Goal: Complete application form

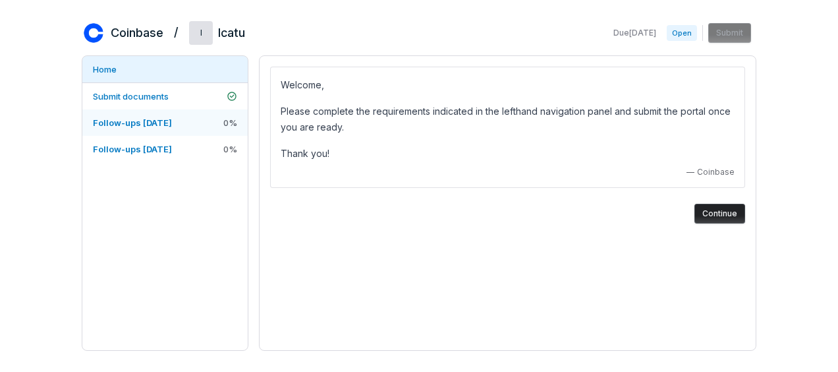
click at [160, 121] on span "Follow-ups [DATE]" at bounding box center [132, 122] width 79 height 11
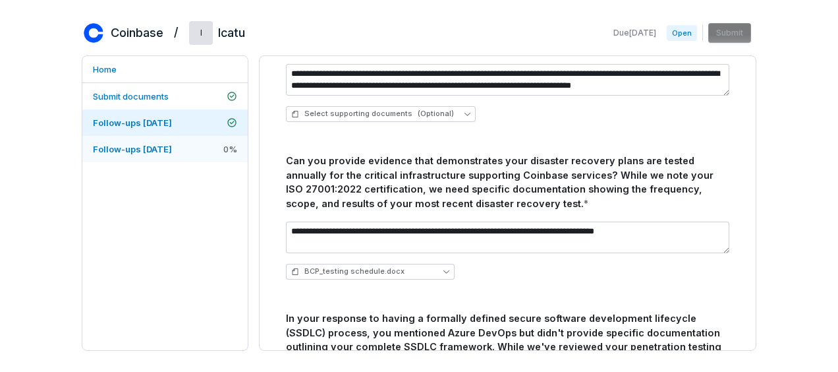
click at [115, 157] on link "Follow-ups [DATE] 0 %" at bounding box center [164, 149] width 165 height 26
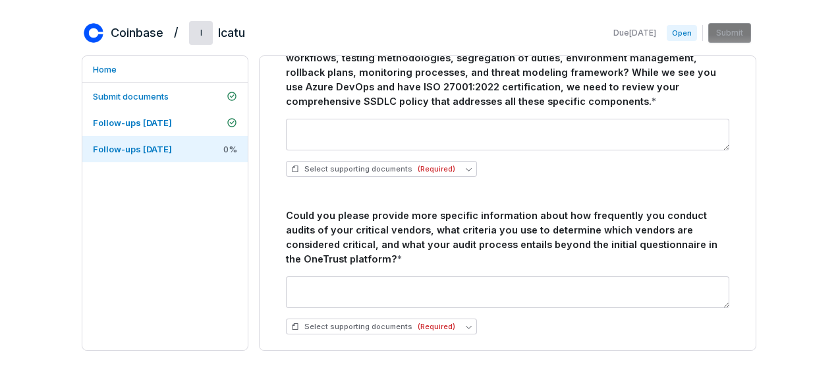
scroll to position [258, 0]
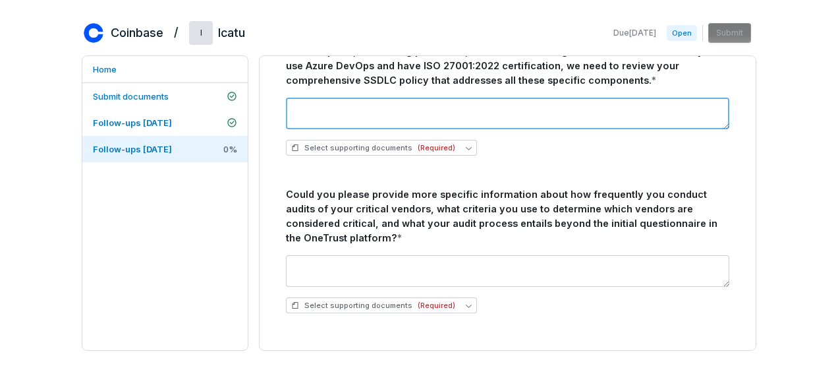
click at [539, 109] on textarea at bounding box center [508, 114] width 444 height 32
paste textarea "**********"
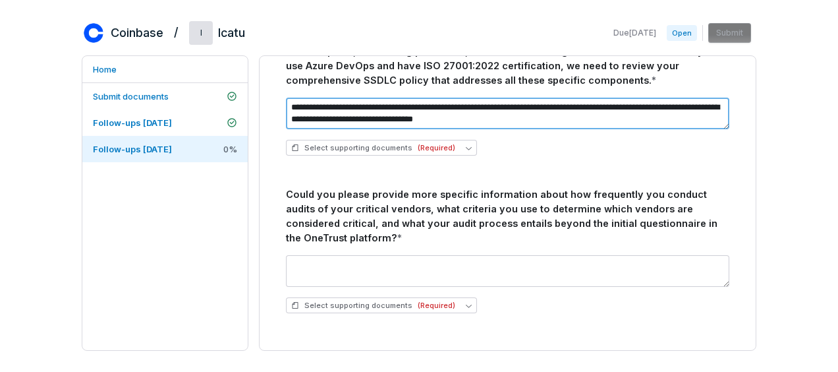
type textarea "**********"
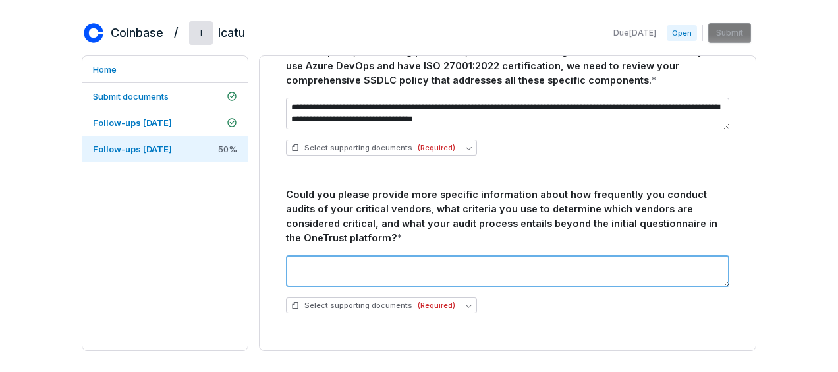
click at [592, 271] on textarea at bounding box center [508, 271] width 444 height 32
paste textarea "**********"
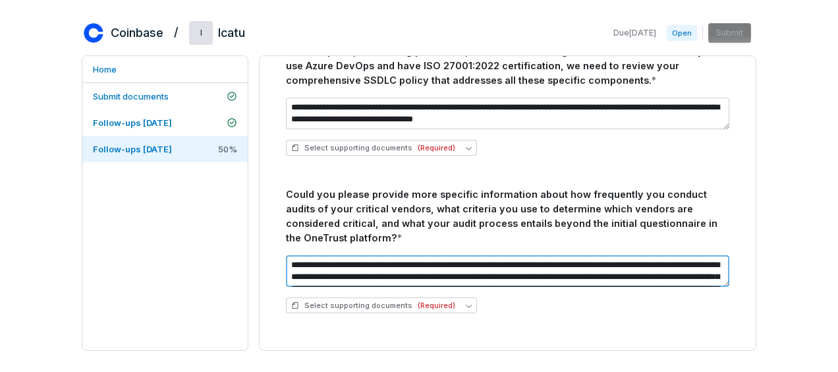
scroll to position [30, 0]
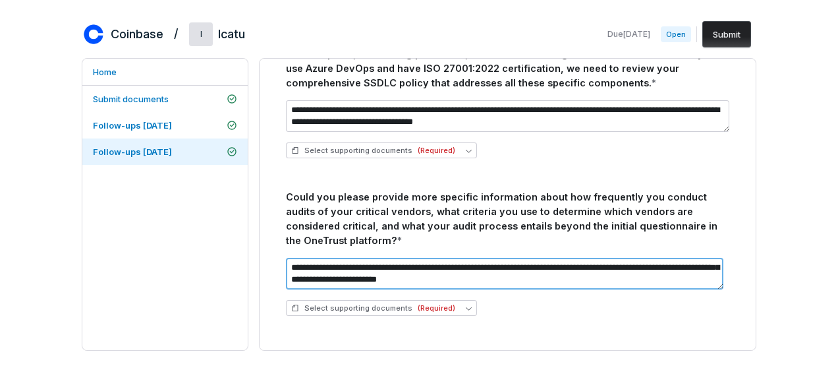
type textarea "**********"
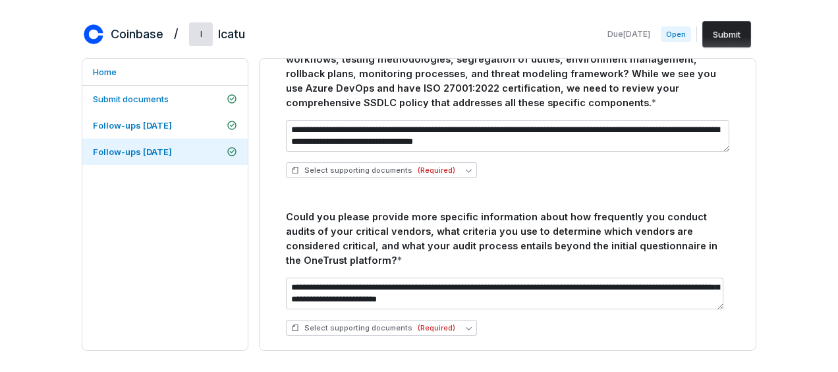
scroll to position [258, 0]
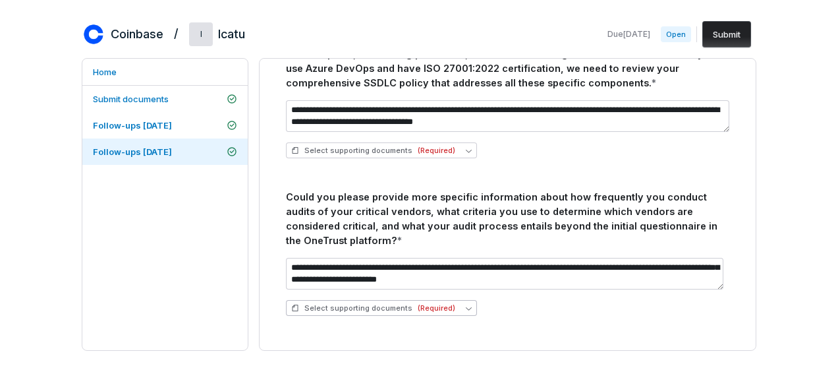
click at [466, 308] on icon "button" at bounding box center [469, 308] width 6 height 6
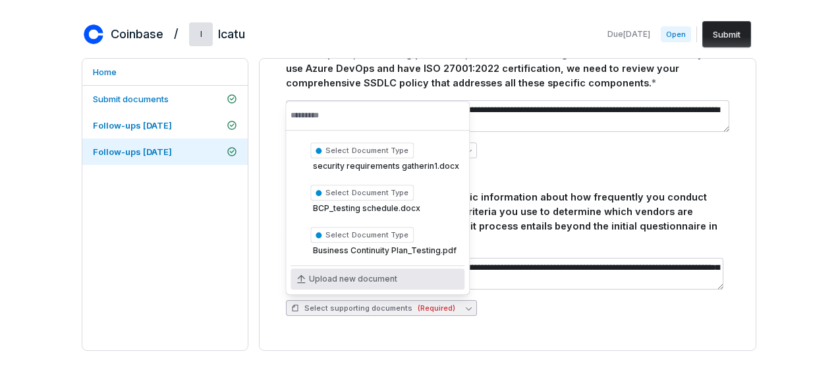
click at [427, 278] on div "Upload new document" at bounding box center [378, 278] width 174 height 21
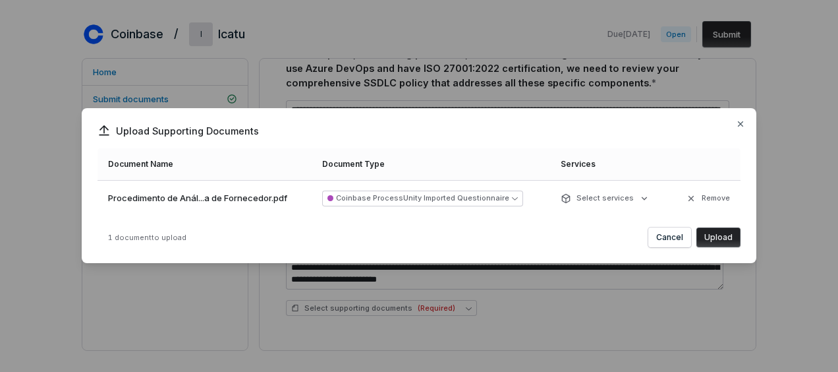
click at [717, 243] on button "Upload" at bounding box center [719, 237] width 44 height 20
click at [744, 123] on icon "button" at bounding box center [741, 124] width 11 height 11
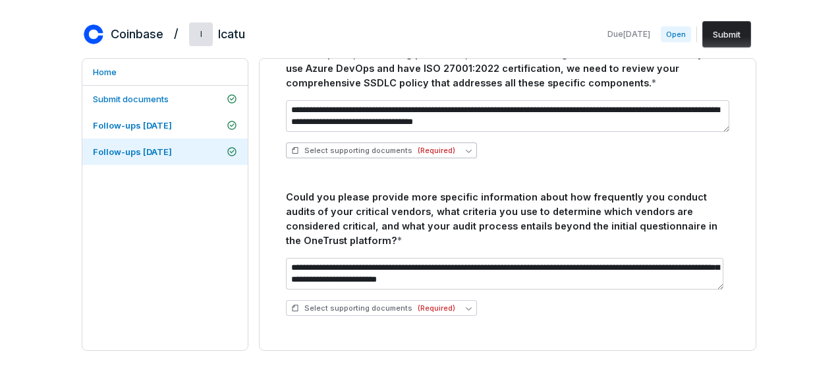
click at [409, 152] on span "Select supporting documents (Required)" at bounding box center [373, 151] width 164 height 10
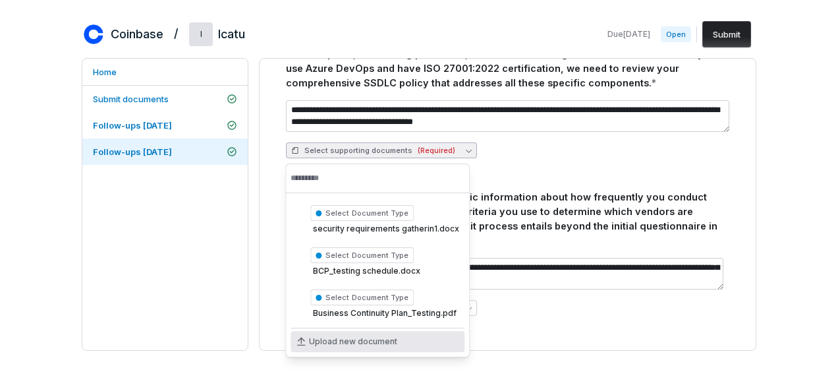
click at [391, 346] on span "Upload new document" at bounding box center [353, 341] width 88 height 11
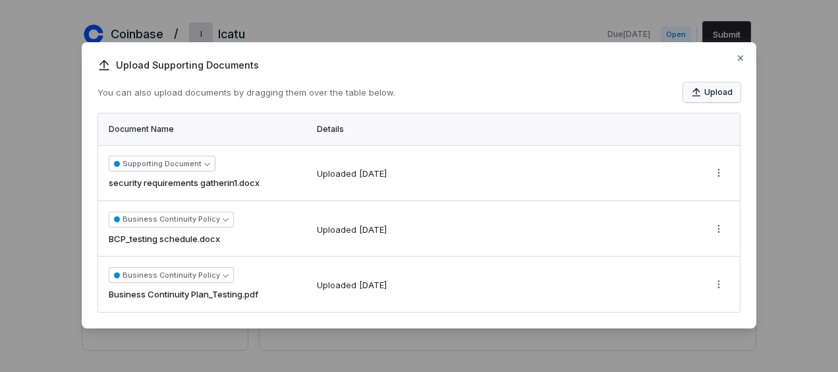
click at [720, 84] on button "Upload" at bounding box center [712, 92] width 57 height 20
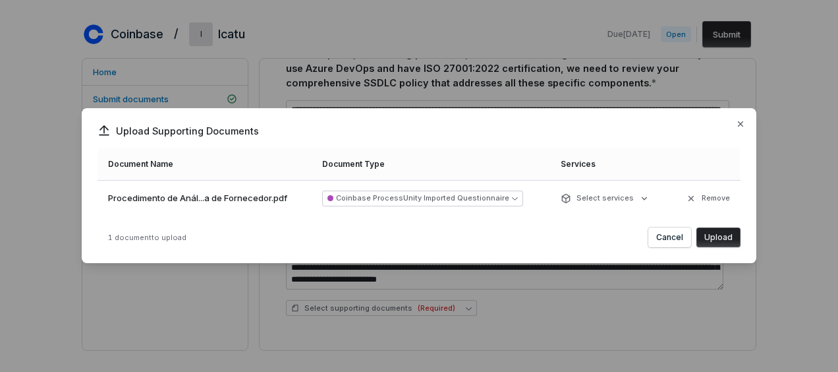
click at [709, 244] on button "Upload" at bounding box center [719, 237] width 44 height 20
click at [661, 236] on button "Cancel" at bounding box center [652, 237] width 43 height 20
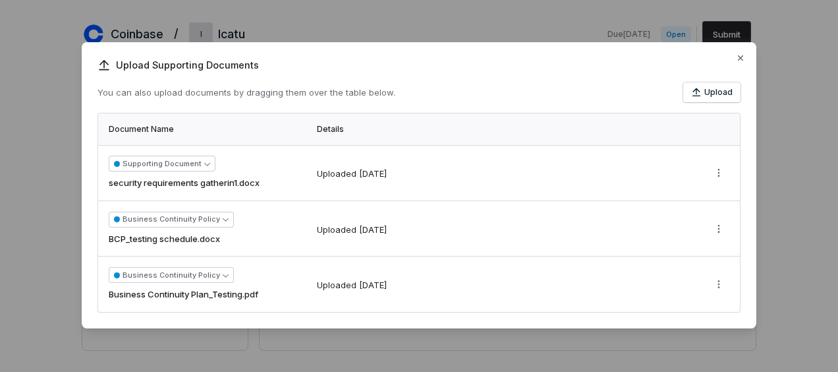
click at [746, 59] on div "Upload Supporting Documents You can also upload documents by dragging them over…" at bounding box center [419, 185] width 675 height 286
click at [740, 55] on icon "button" at bounding box center [741, 58] width 11 height 11
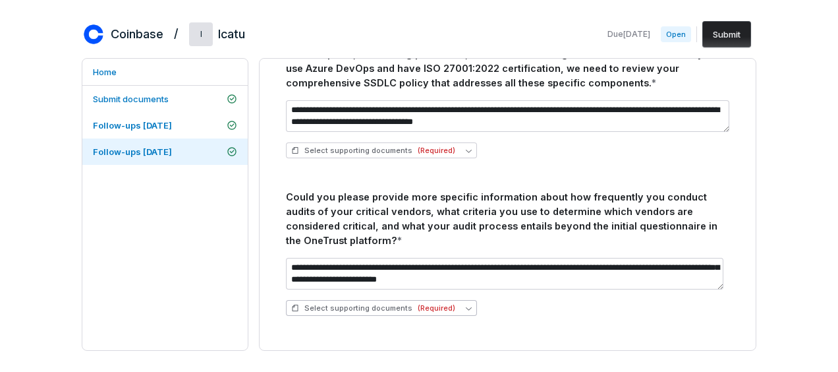
click at [447, 310] on span "(Required)" at bounding box center [437, 308] width 38 height 10
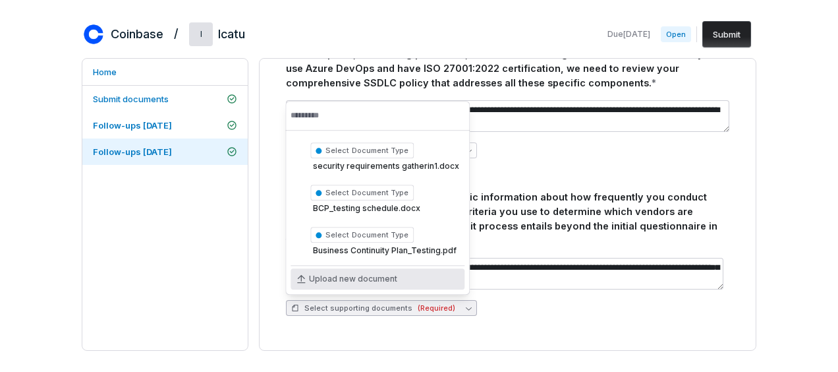
click at [423, 285] on div "Upload new document" at bounding box center [378, 278] width 174 height 21
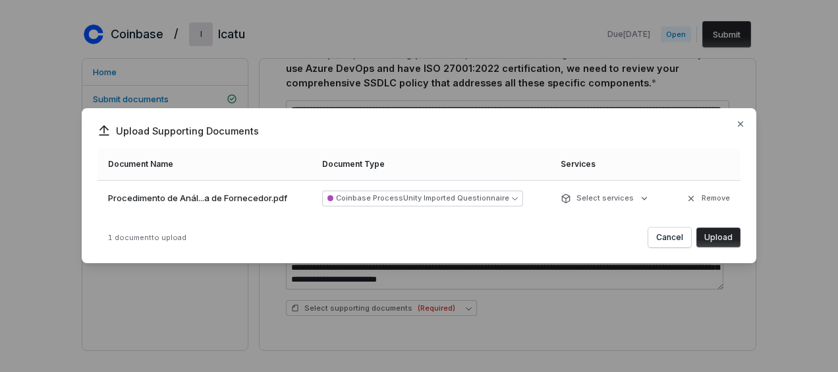
click at [718, 239] on button "Upload" at bounding box center [719, 237] width 44 height 20
click at [644, 239] on button "Cancel" at bounding box center [652, 237] width 43 height 20
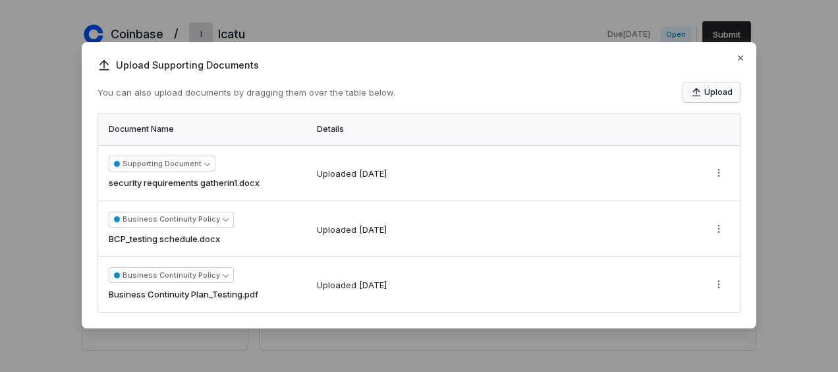
click at [708, 92] on button "Upload" at bounding box center [712, 92] width 57 height 20
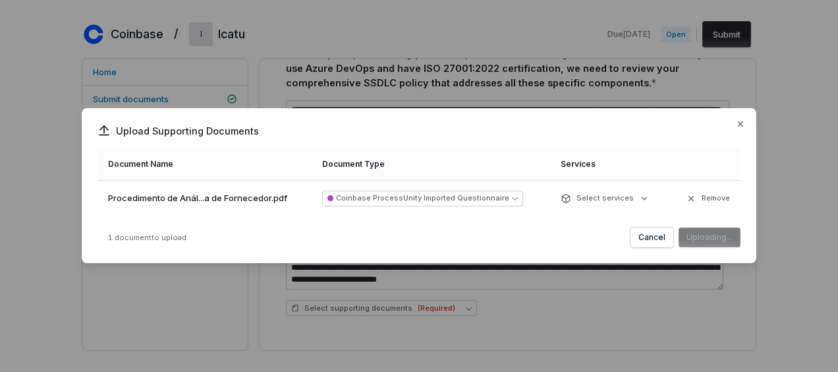
click at [225, 206] on td "Procedimento de Anál...a de Fornecedor.pdf" at bounding box center [206, 198] width 217 height 37
click at [514, 204] on button "Coinbase ProcessUnity Imported Questionnaire" at bounding box center [422, 199] width 201 height 16
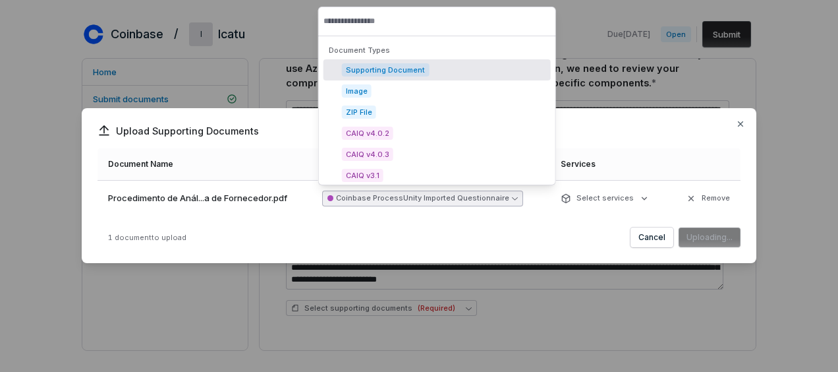
click at [514, 204] on button "Coinbase ProcessUnity Imported Questionnaire" at bounding box center [422, 199] width 201 height 16
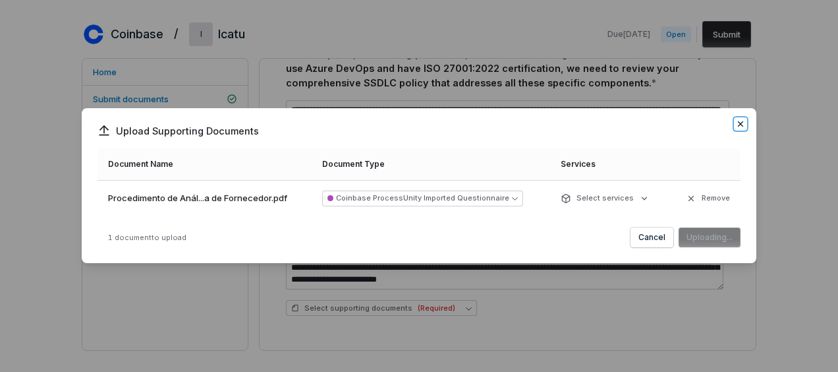
click at [740, 127] on icon "button" at bounding box center [741, 124] width 11 height 11
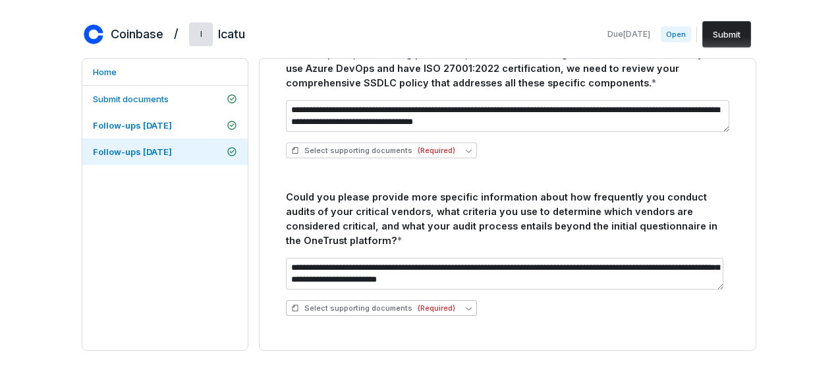
click at [378, 305] on span "Select supporting documents (Required)" at bounding box center [373, 308] width 164 height 10
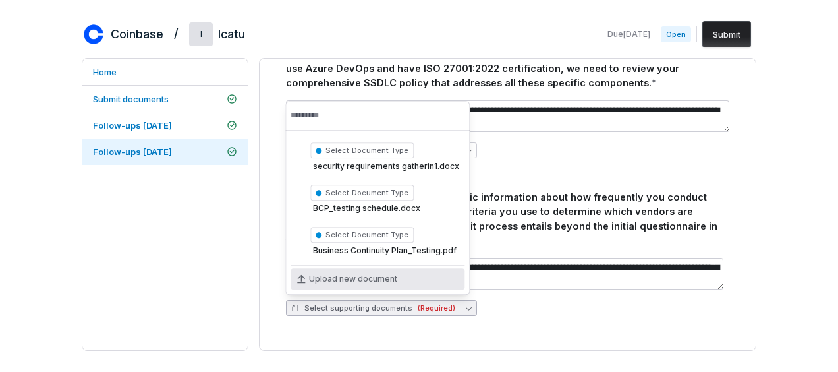
click at [406, 278] on div "Upload new document" at bounding box center [378, 278] width 174 height 21
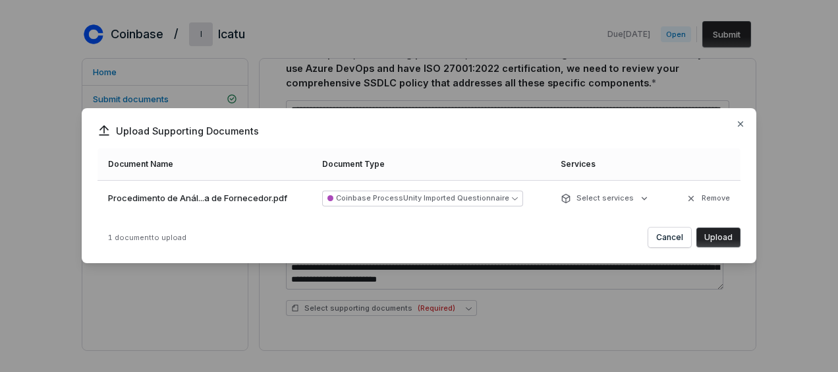
click at [728, 239] on button "Upload" at bounding box center [719, 237] width 44 height 20
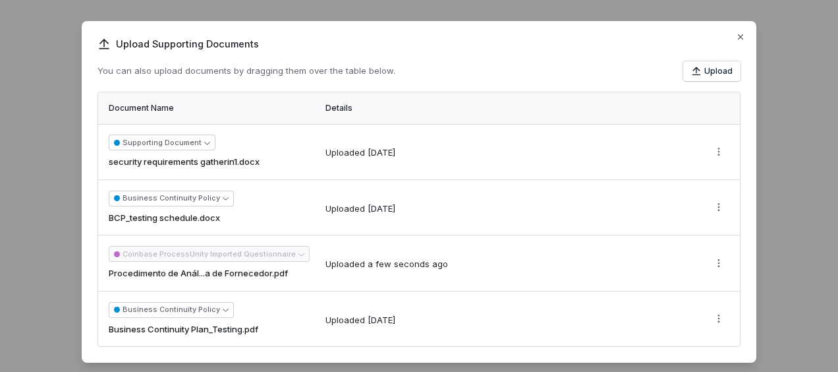
click at [740, 31] on div "Upload Supporting Documents You can also upload documents by dragging them over…" at bounding box center [419, 191] width 675 height 341
click at [742, 36] on icon "button" at bounding box center [741, 37] width 11 height 11
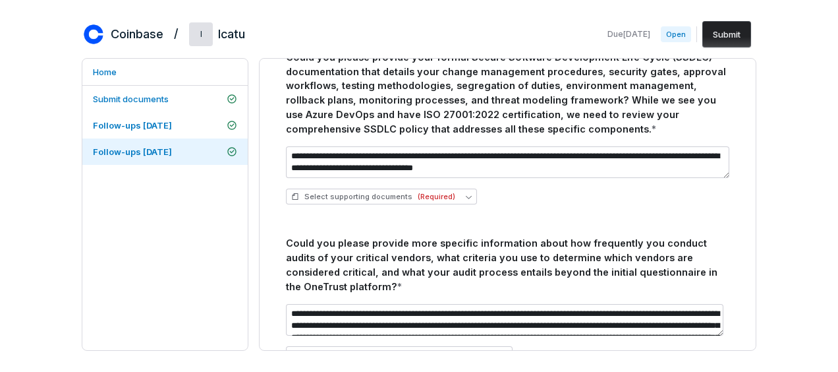
scroll to position [195, 0]
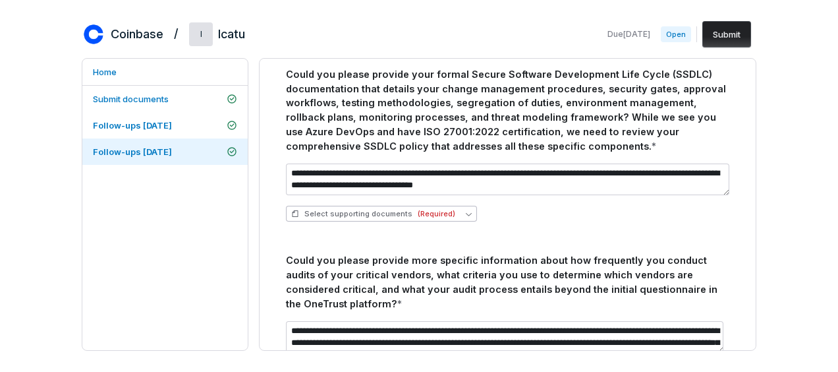
click at [447, 214] on span "(Required)" at bounding box center [437, 214] width 38 height 10
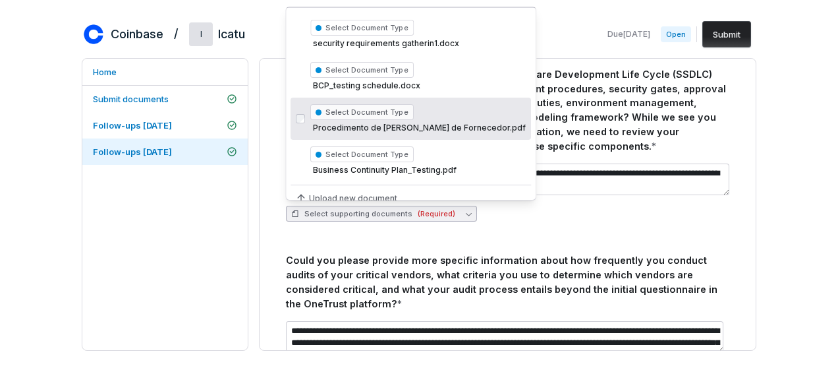
scroll to position [42, 0]
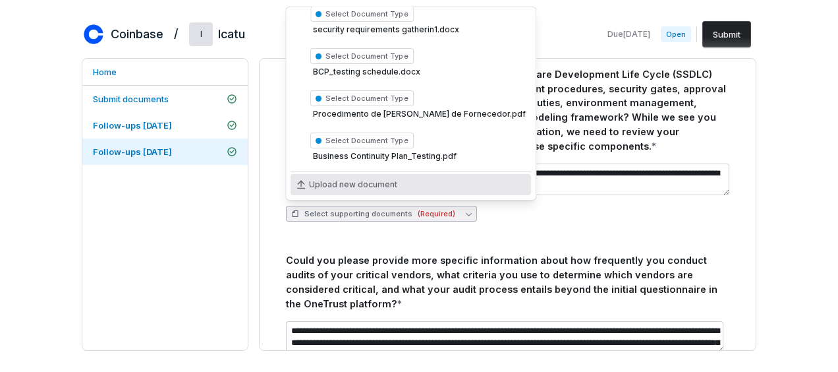
click at [395, 187] on div "Upload new document" at bounding box center [411, 184] width 241 height 21
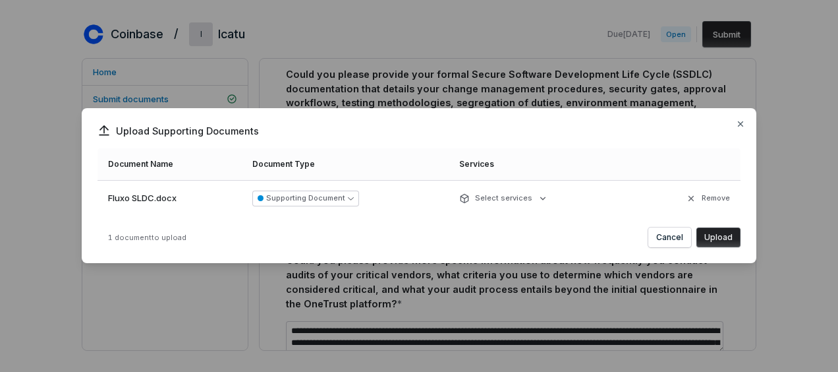
click at [732, 239] on button "Upload" at bounding box center [719, 237] width 44 height 20
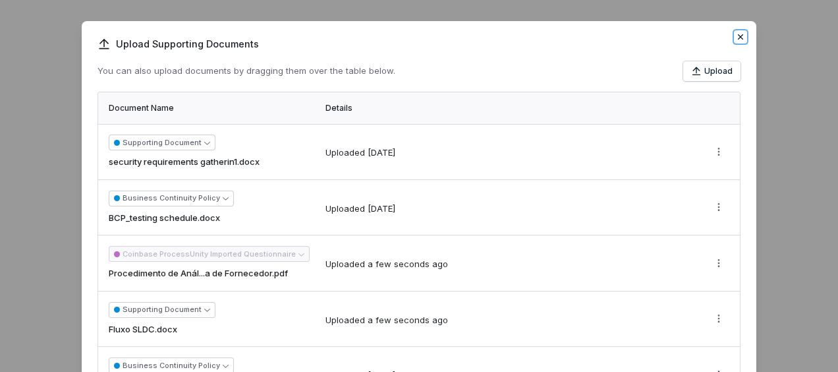
click at [738, 35] on icon "button" at bounding box center [740, 36] width 5 height 5
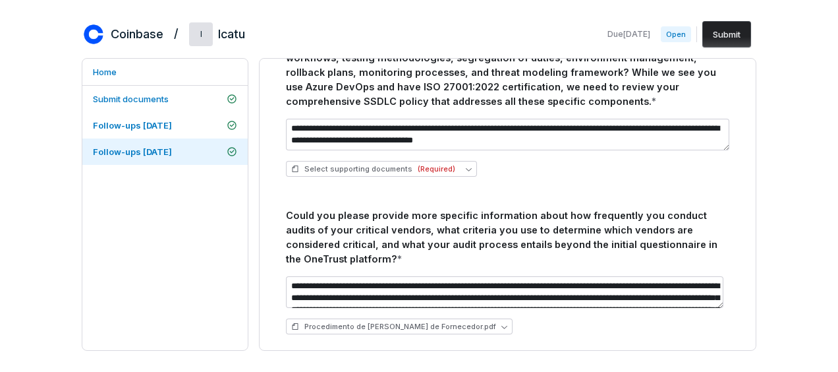
scroll to position [261, 0]
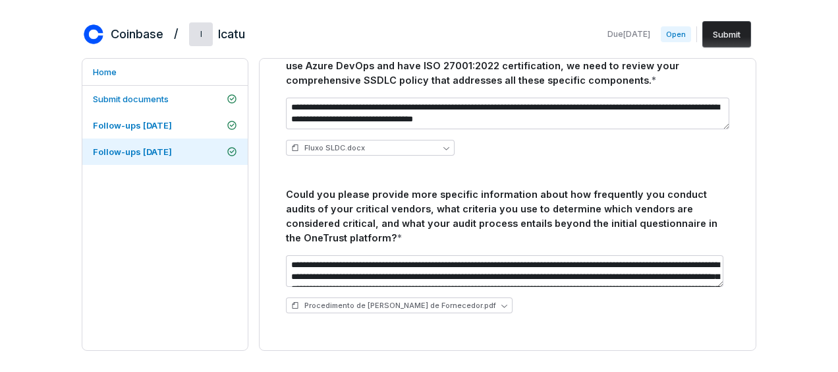
click at [732, 40] on button "Submit" at bounding box center [727, 34] width 49 height 26
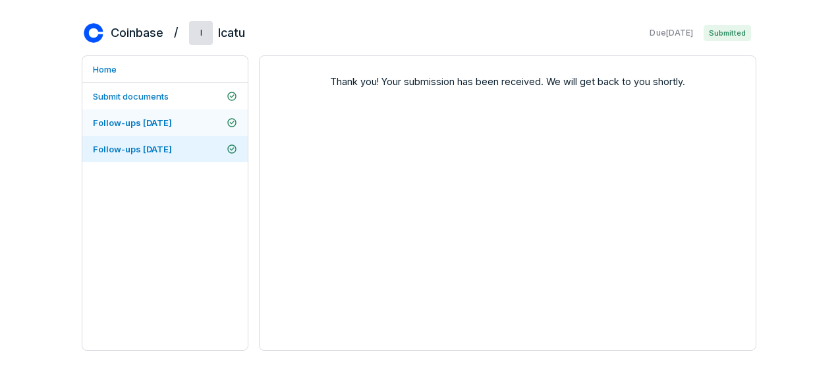
click at [208, 118] on link "Follow-ups [DATE]" at bounding box center [164, 122] width 165 height 26
